Goal: Find specific page/section: Find specific page/section

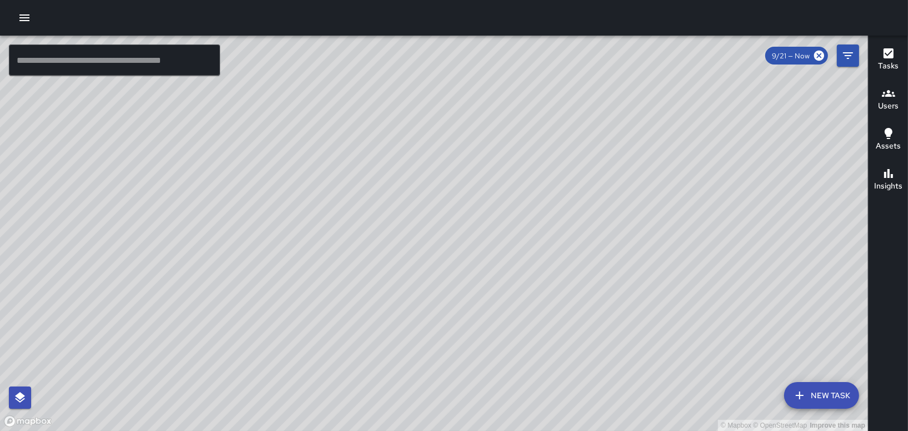
drag, startPoint x: 512, startPoint y: 187, endPoint x: 478, endPoint y: 370, distance: 186.4
click at [481, 430] on html "© Mapbox © OpenStreetMap Improve this map ​ New Task 9/21 — Now Map Layers Task…" at bounding box center [454, 215] width 908 height 431
drag, startPoint x: 583, startPoint y: 171, endPoint x: 523, endPoint y: 427, distance: 263.2
click at [523, 427] on div "© Mapbox © OpenStreetMap Improve this map" at bounding box center [434, 233] width 868 height 395
drag, startPoint x: 317, startPoint y: 282, endPoint x: 301, endPoint y: 106, distance: 176.8
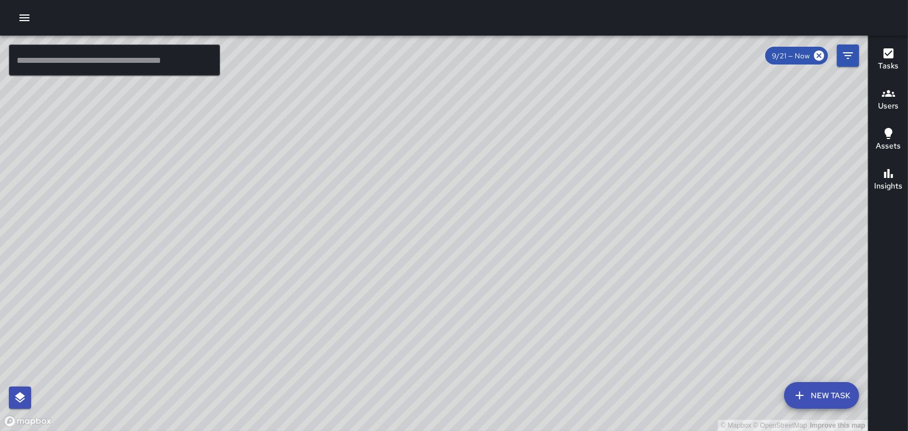
click at [301, 106] on div "© Mapbox © OpenStreetMap Improve this map" at bounding box center [434, 233] width 868 height 395
drag, startPoint x: 327, startPoint y: 218, endPoint x: 253, endPoint y: 351, distance: 152.2
click at [249, 352] on div "© Mapbox © OpenStreetMap Improve this map" at bounding box center [434, 233] width 868 height 395
drag, startPoint x: 285, startPoint y: 238, endPoint x: 437, endPoint y: 309, distance: 167.3
click at [437, 309] on div "© Mapbox © OpenStreetMap Improve this map" at bounding box center [434, 233] width 868 height 395
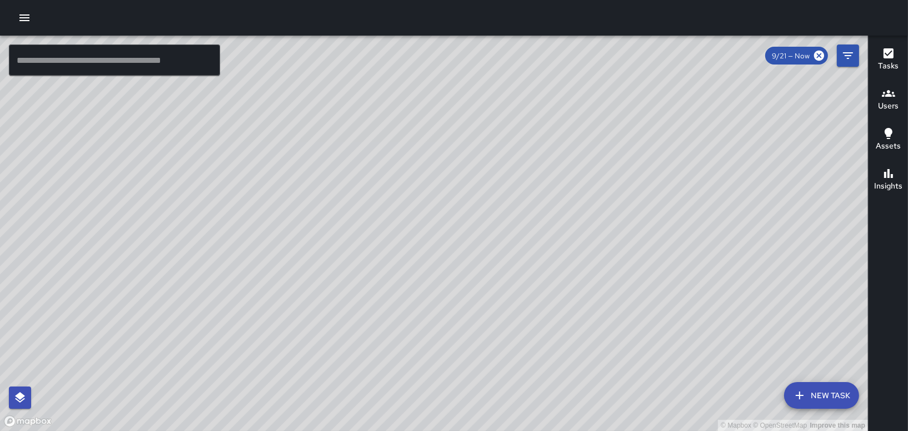
drag, startPoint x: 442, startPoint y: 302, endPoint x: 447, endPoint y: 255, distance: 47.0
click at [447, 255] on div "© Mapbox © OpenStreetMap Improve this map" at bounding box center [434, 233] width 868 height 395
drag, startPoint x: 388, startPoint y: 127, endPoint x: 426, endPoint y: 136, distance: 38.7
click at [424, 138] on div "© Mapbox © OpenStreetMap Improve this map" at bounding box center [434, 233] width 868 height 395
click at [883, 113] on button "Users" at bounding box center [887, 100] width 39 height 40
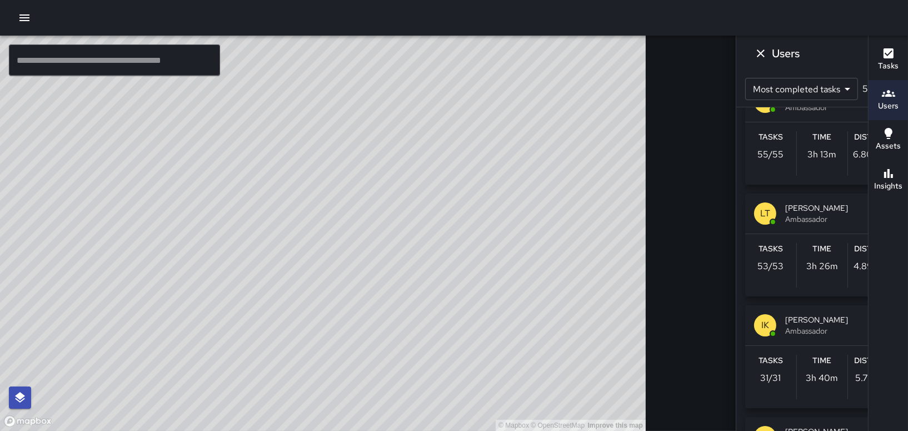
scroll to position [333, 0]
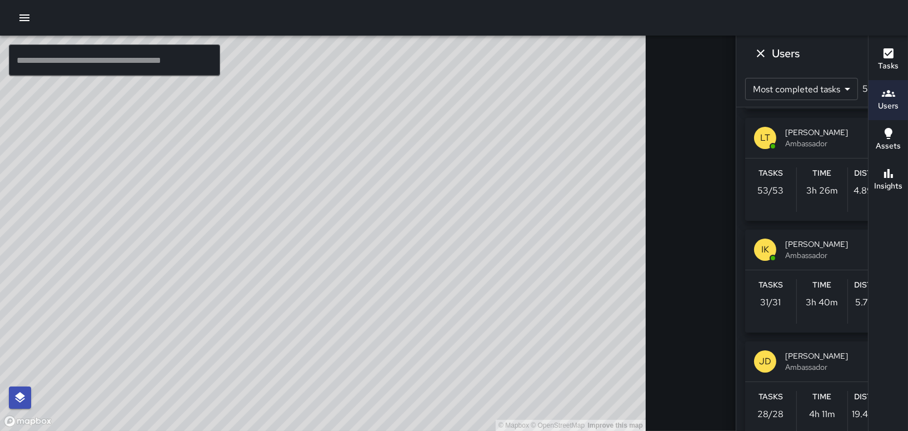
click at [745, 252] on div "IK [PERSON_NAME] Ambassador" at bounding box center [822, 249] width 154 height 40
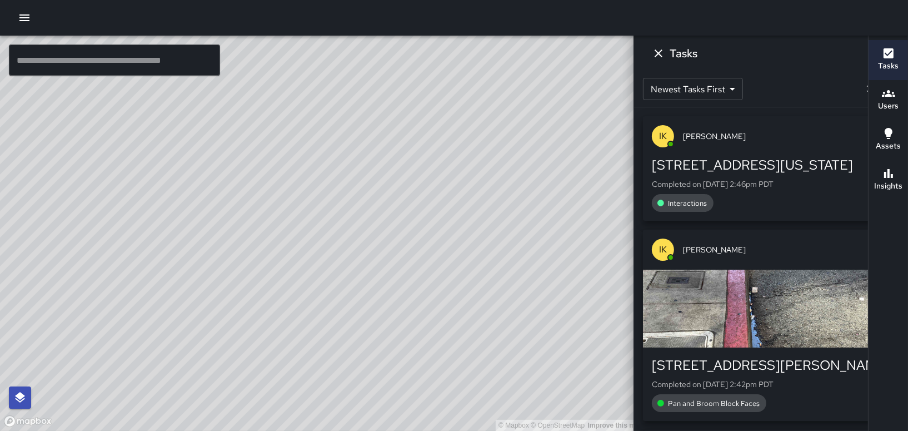
scroll to position [0, 0]
drag, startPoint x: 399, startPoint y: 276, endPoint x: 439, endPoint y: 262, distance: 41.8
click at [435, 262] on div "© Mapbox © OpenStreetMap Improve this map" at bounding box center [323, 233] width 646 height 395
drag, startPoint x: 386, startPoint y: 99, endPoint x: 339, endPoint y: 167, distance: 82.6
click at [339, 167] on div "© Mapbox © OpenStreetMap Improve this map" at bounding box center [323, 233] width 646 height 395
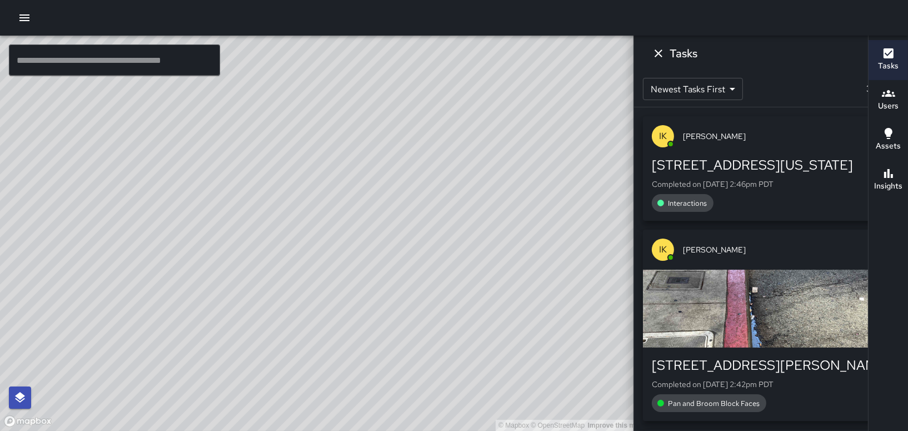
click at [662, 50] on icon "Dismiss" at bounding box center [659, 53] width 8 height 8
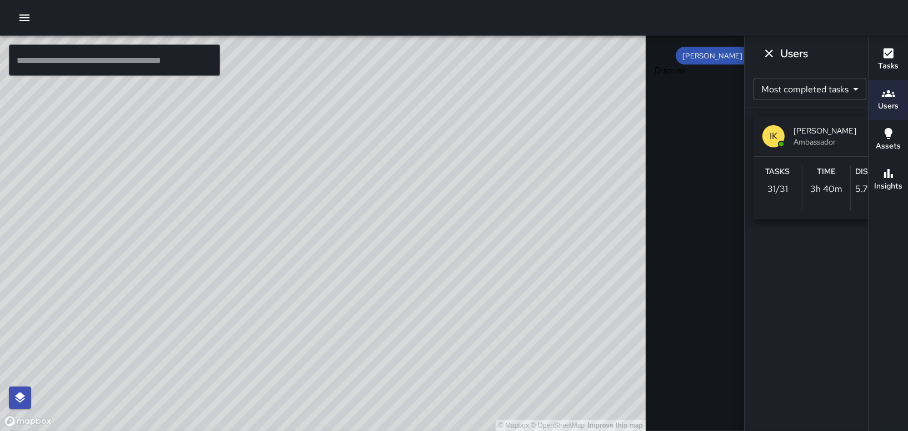
click at [762, 57] on icon "Dismiss" at bounding box center [768, 53] width 13 height 13
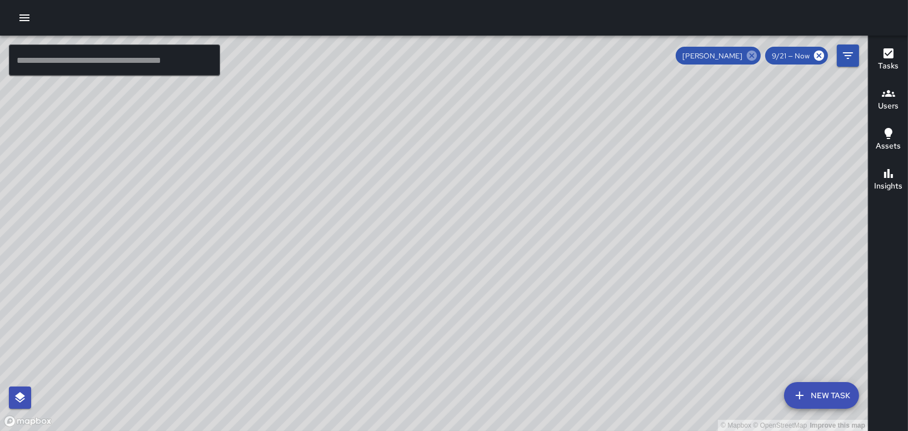
click at [748, 57] on icon at bounding box center [752, 56] width 10 height 10
drag, startPoint x: 427, startPoint y: 200, endPoint x: 424, endPoint y: 141, distance: 59.0
click at [424, 141] on div "© Mapbox © OpenStreetMap Improve this map" at bounding box center [434, 233] width 868 height 395
click at [894, 94] on icon "button" at bounding box center [888, 93] width 13 height 13
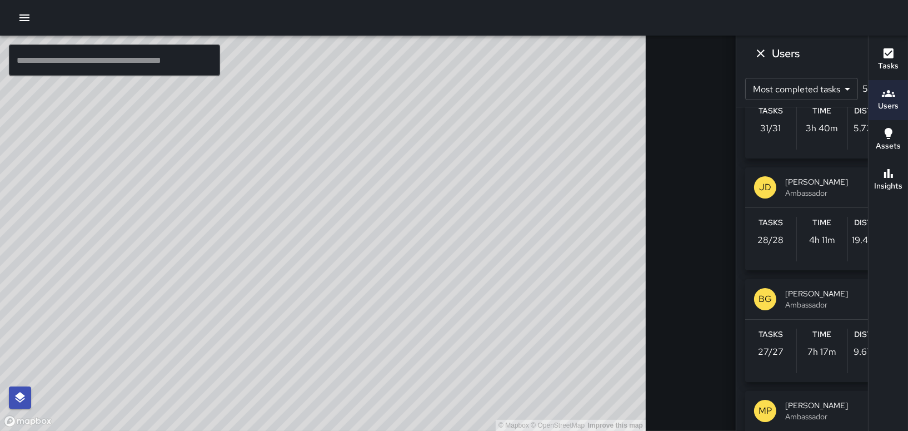
scroll to position [500, 0]
